Goal: Information Seeking & Learning: Find specific fact

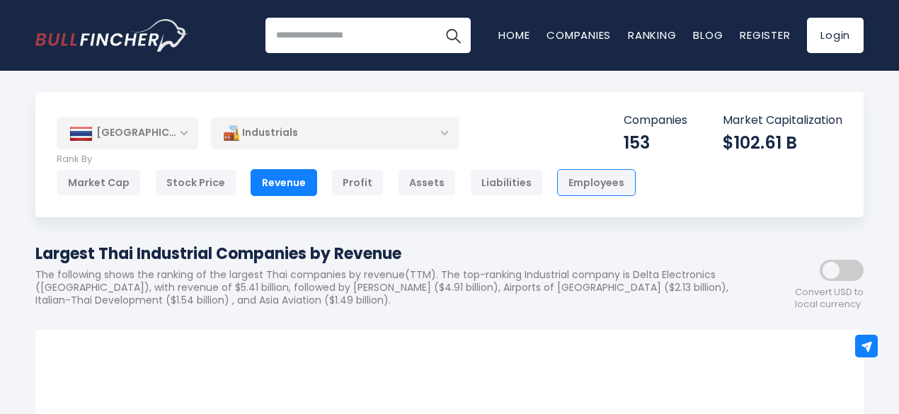
click at [566, 173] on div "Employees" at bounding box center [596, 182] width 79 height 27
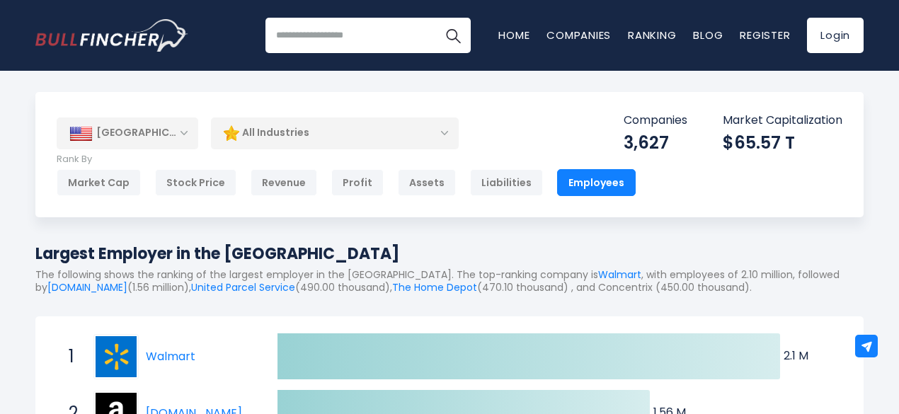
click at [194, 134] on div "[GEOGRAPHIC_DATA]" at bounding box center [128, 133] width 142 height 31
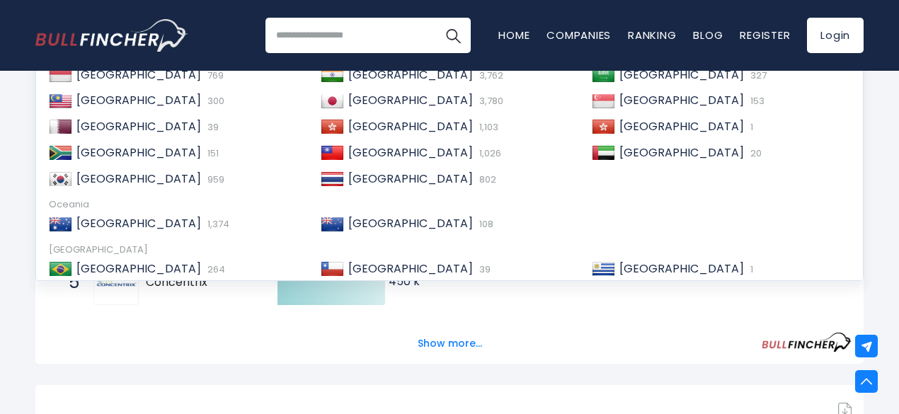
scroll to position [246, 0]
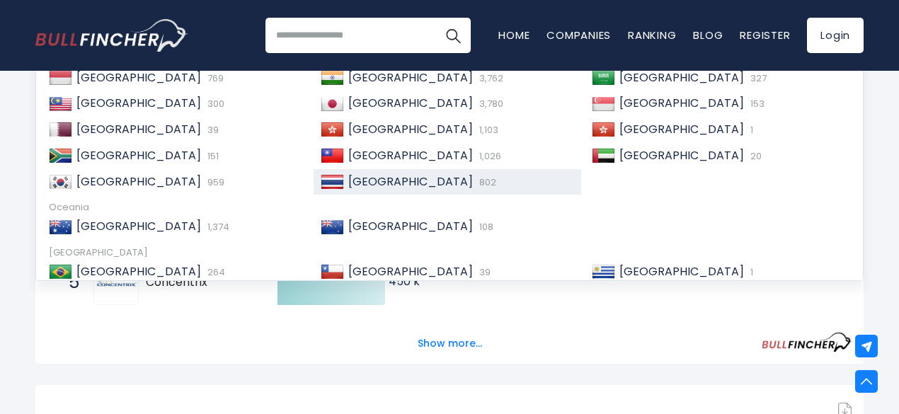
click at [365, 188] on span "[GEOGRAPHIC_DATA]" at bounding box center [410, 181] width 125 height 16
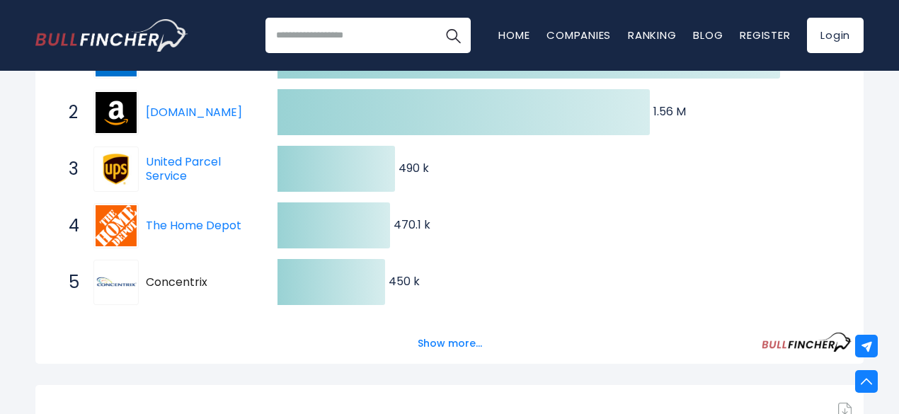
scroll to position [0, 0]
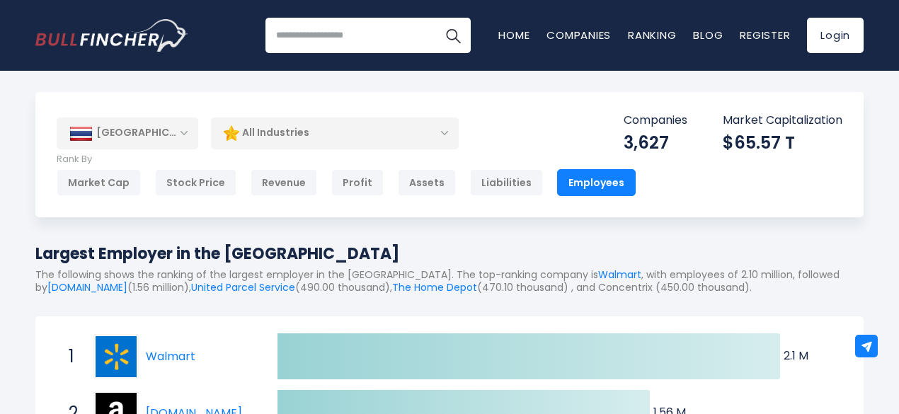
click at [572, 189] on div "Employees" at bounding box center [596, 182] width 79 height 27
click at [162, 132] on div "[GEOGRAPHIC_DATA]" at bounding box center [128, 133] width 142 height 31
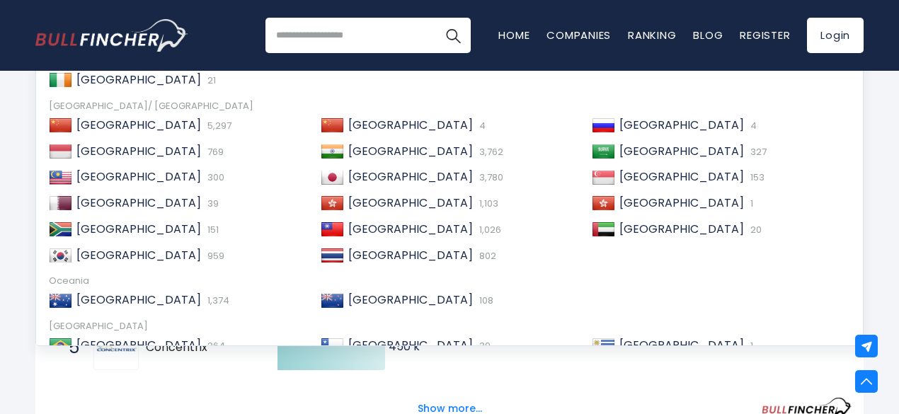
scroll to position [234, 0]
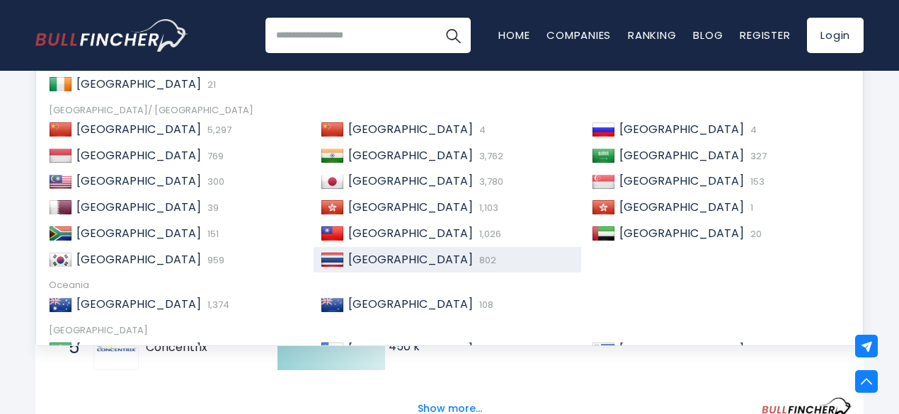
click at [357, 261] on span "[GEOGRAPHIC_DATA]" at bounding box center [410, 259] width 125 height 16
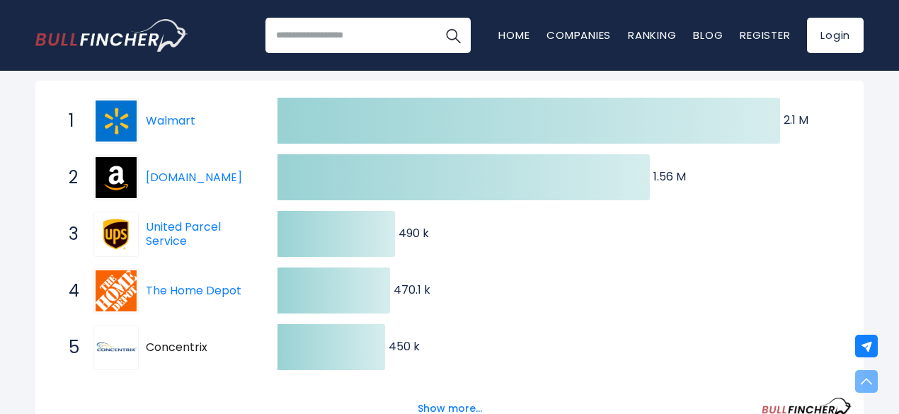
scroll to position [0, 0]
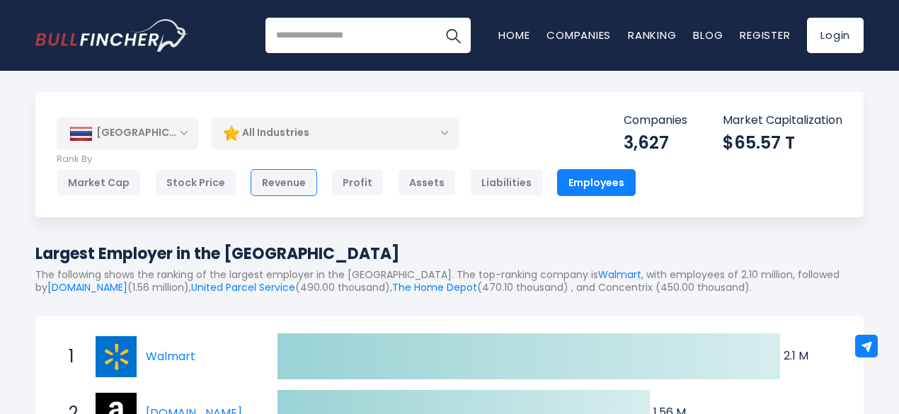
click at [296, 178] on div "Revenue" at bounding box center [284, 182] width 67 height 27
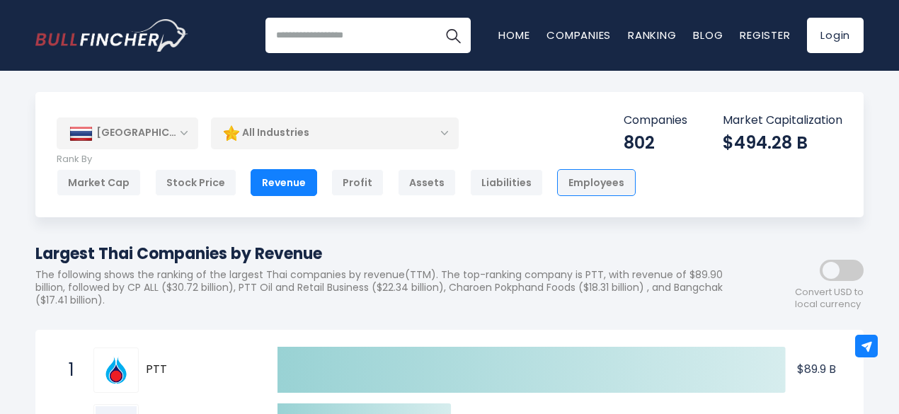
click at [570, 183] on div "Employees" at bounding box center [596, 182] width 79 height 27
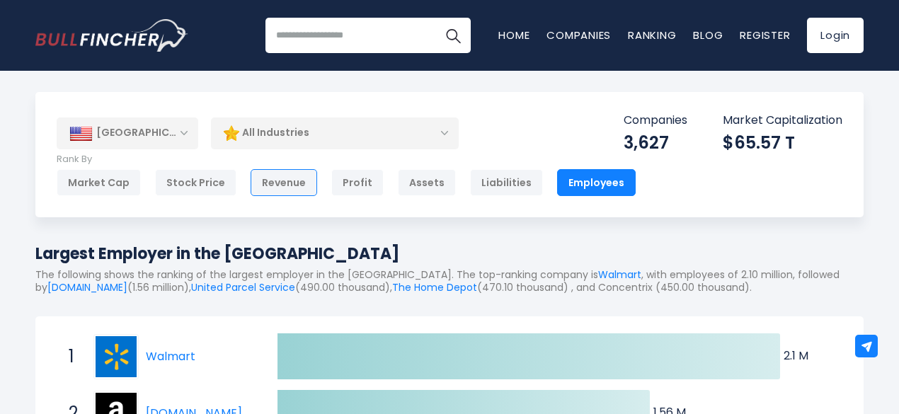
click at [294, 183] on div "Revenue" at bounding box center [284, 182] width 67 height 27
